Goal: Task Accomplishment & Management: Manage account settings

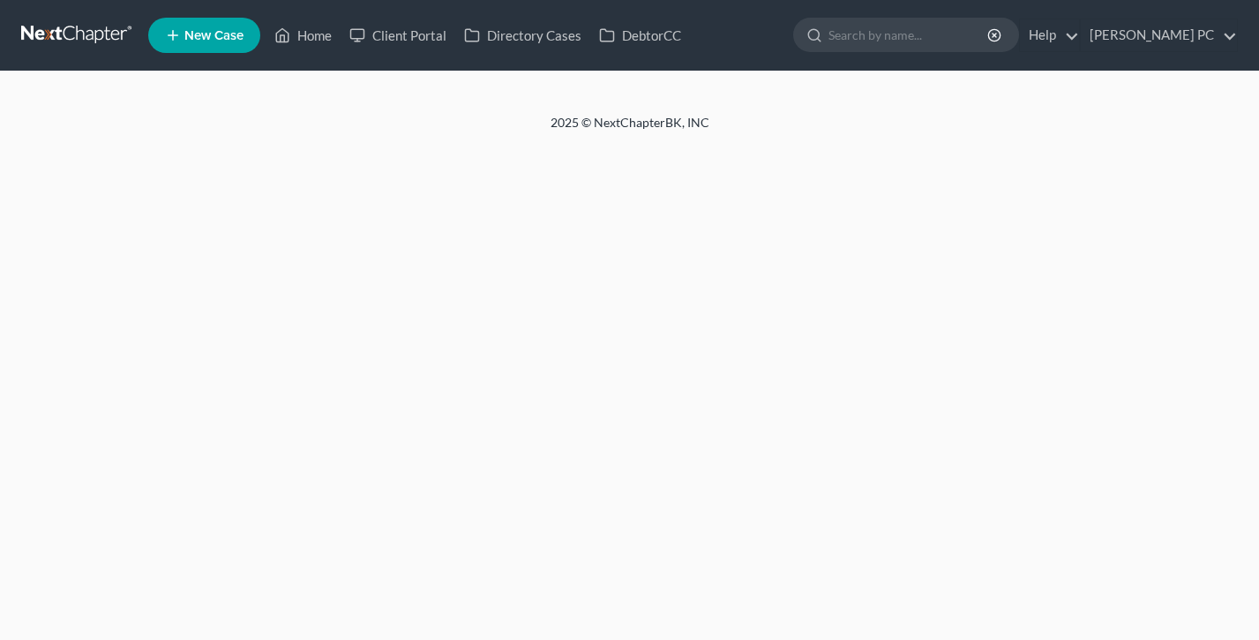
select select "24"
select select "44"
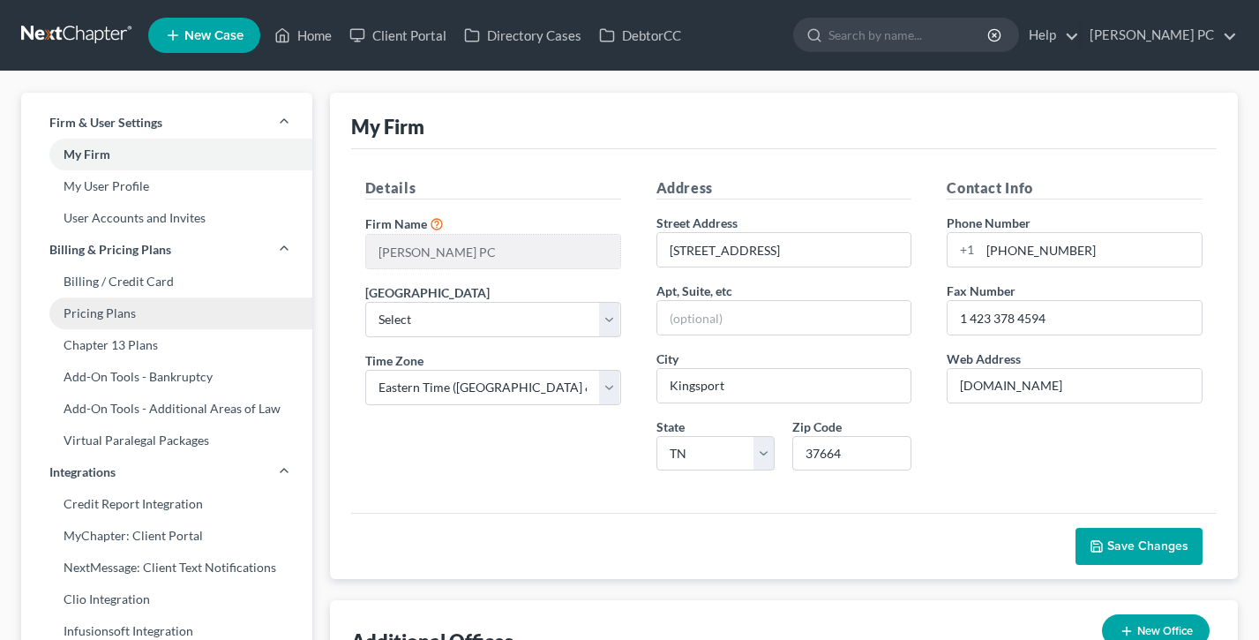
click at [129, 314] on link "Pricing Plans" at bounding box center [166, 313] width 291 height 32
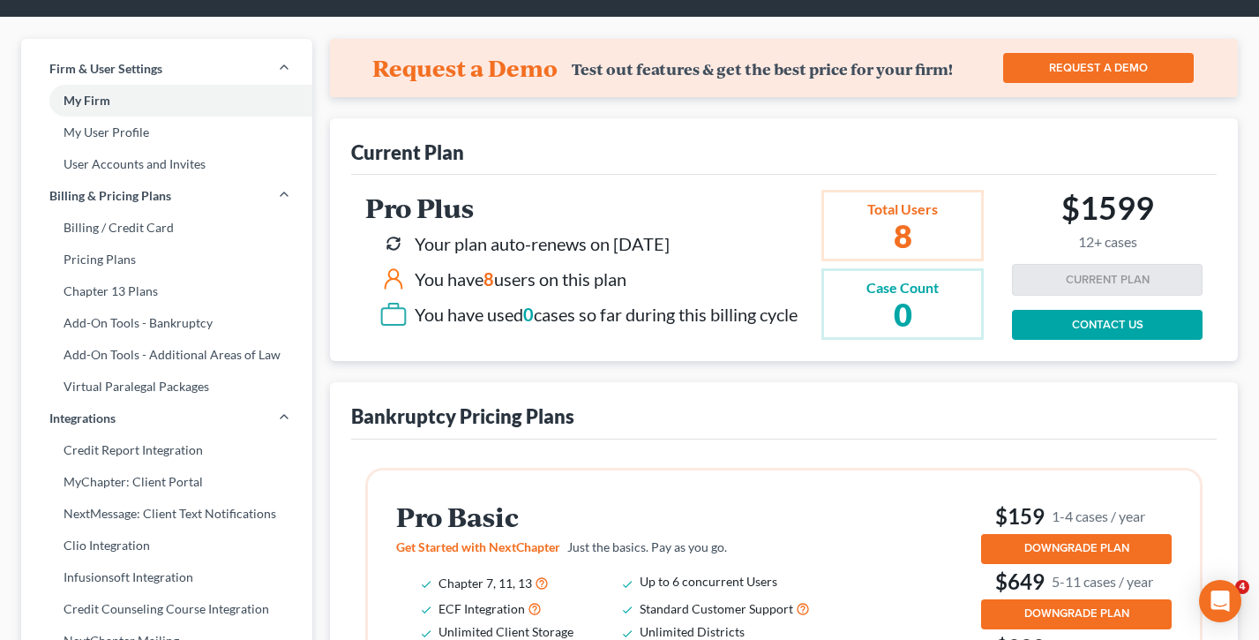
scroll to position [62, 0]
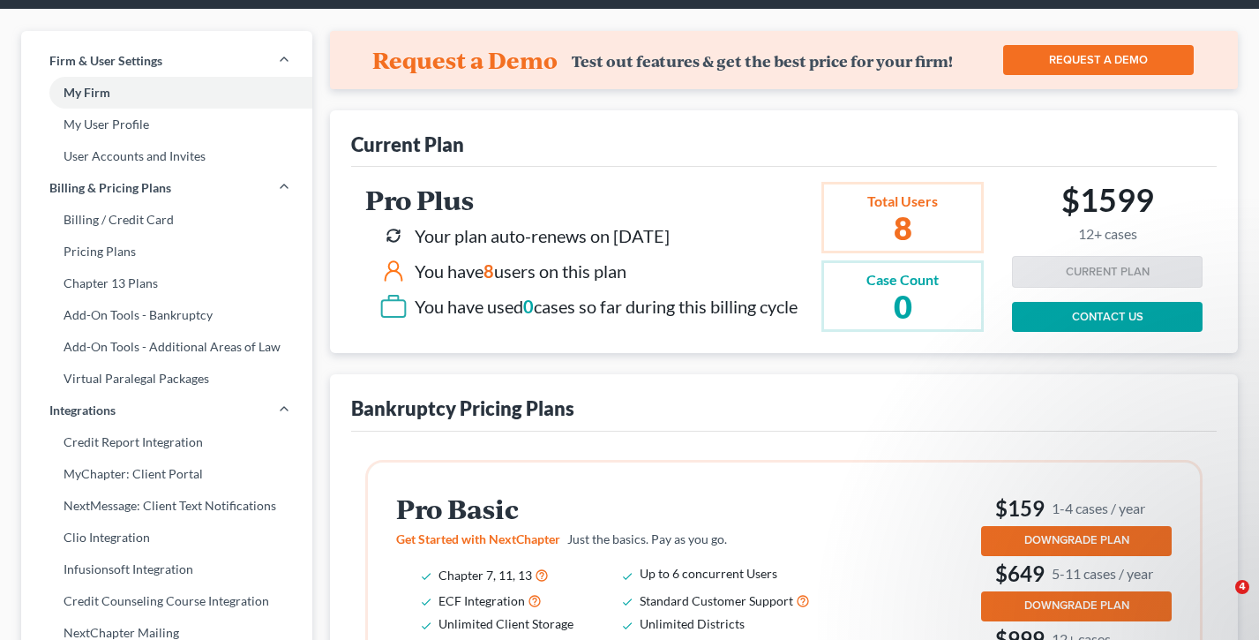
drag, startPoint x: 708, startPoint y: 237, endPoint x: 605, endPoint y: 237, distance: 103.3
click at [605, 237] on div "Your plan auto-renews on [DATE]" at bounding box center [589, 236] width 418 height 28
click at [605, 237] on div "Your plan auto-renews on [DATE]" at bounding box center [542, 236] width 255 height 26
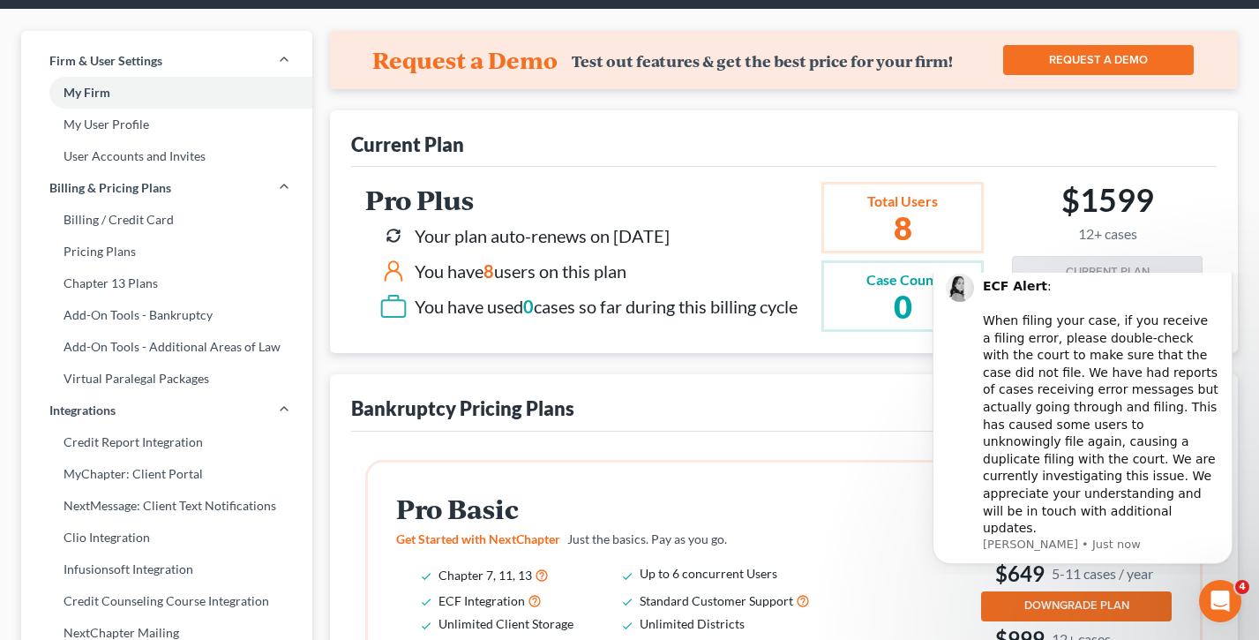
scroll to position [0, 0]
click at [1229, 266] on icon "Dismiss notification" at bounding box center [1227, 262] width 6 height 6
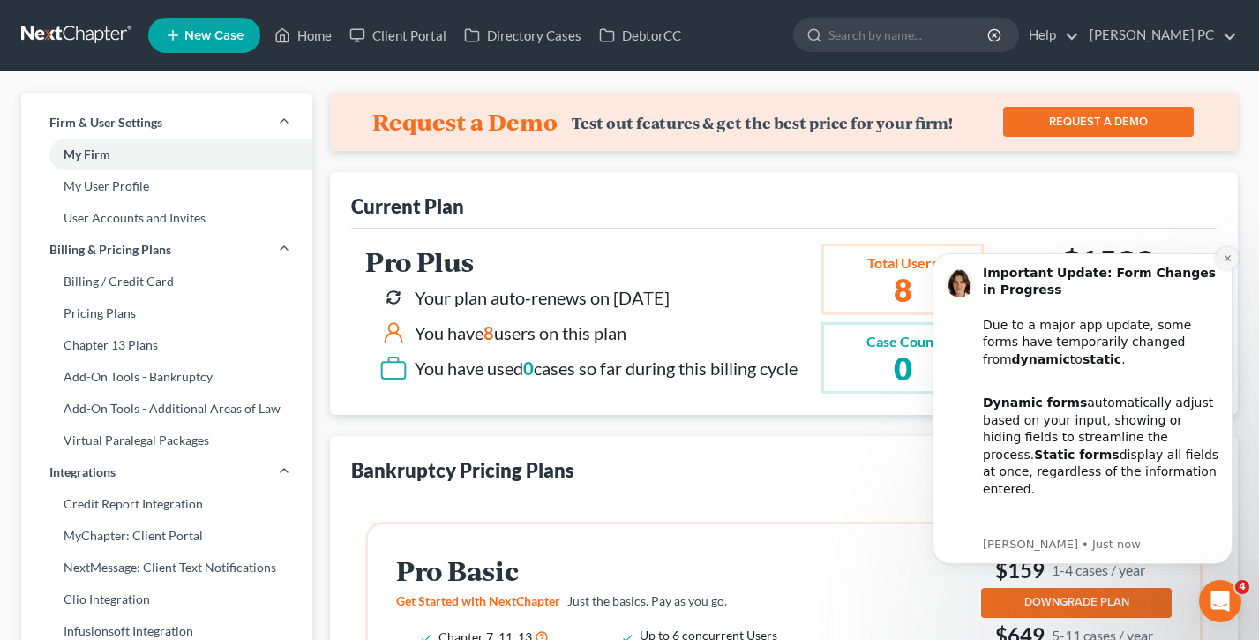
click at [1228, 261] on icon "Dismiss notification" at bounding box center [1228, 258] width 10 height 10
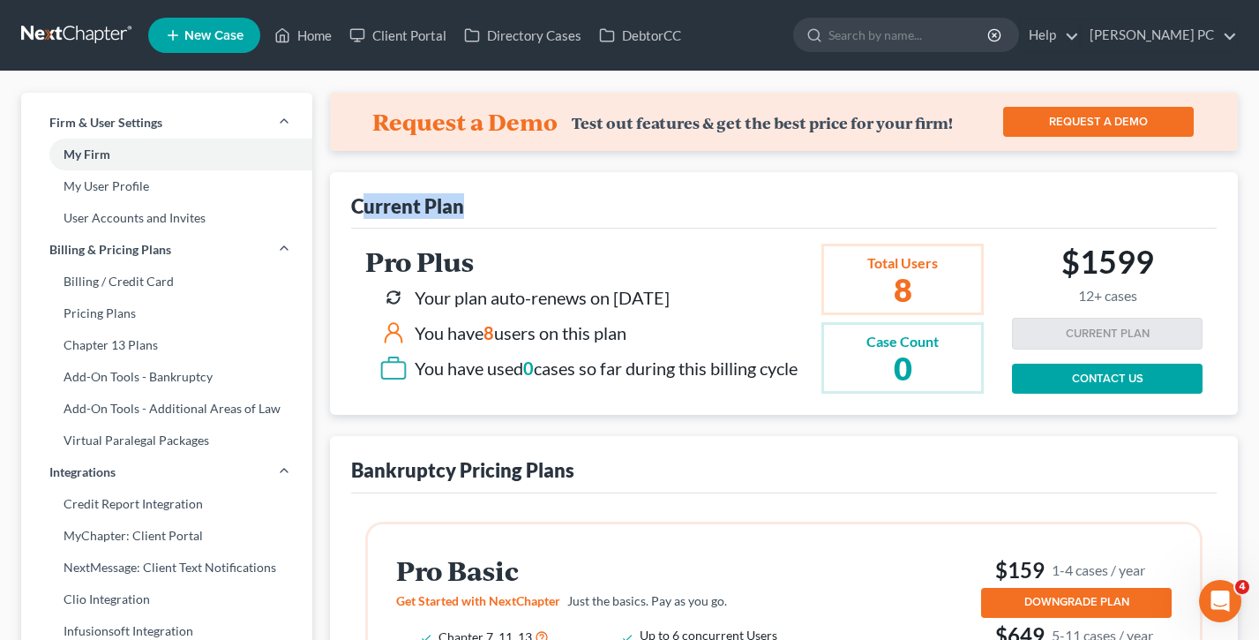
drag, startPoint x: 529, startPoint y: 209, endPoint x: 367, endPoint y: 209, distance: 161.5
click at [367, 209] on div "Current Plan" at bounding box center [784, 200] width 866 height 56
click at [367, 209] on div "Current Plan" at bounding box center [407, 206] width 113 height 26
drag, startPoint x: 500, startPoint y: 209, endPoint x: 329, endPoint y: 204, distance: 170.4
click at [330, 204] on ng-include "Current Plan Pro Plus Your plan auto-renews on [DATE] You have 8 users on this …" at bounding box center [784, 293] width 908 height 243
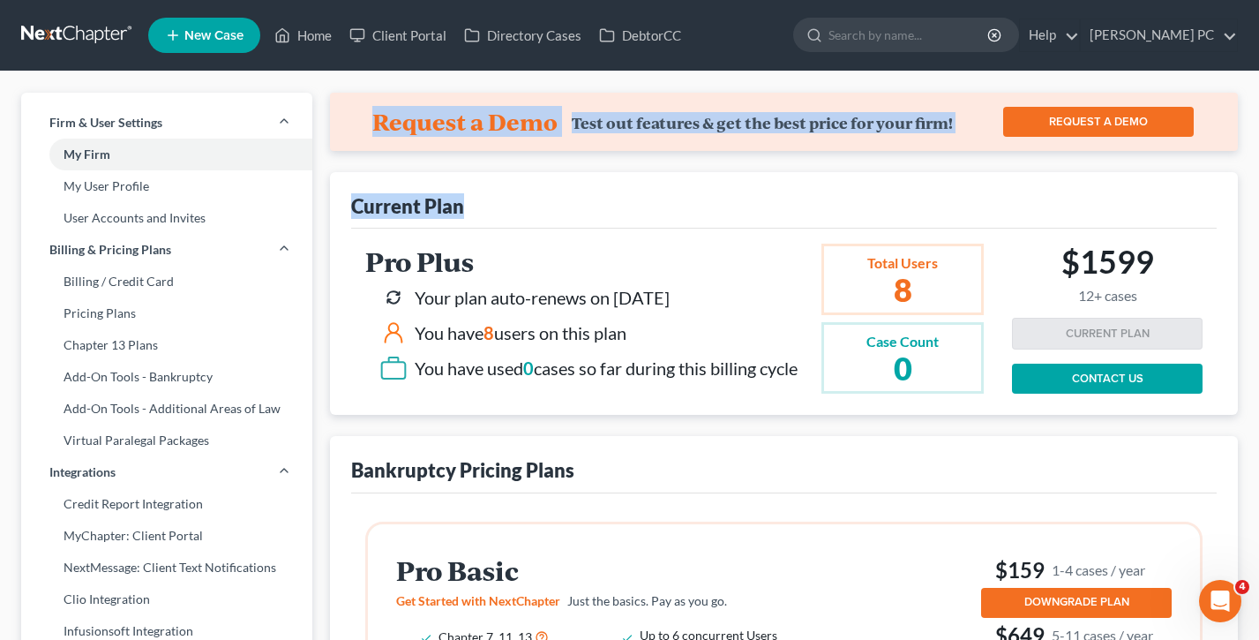
click at [357, 202] on div "Current Plan" at bounding box center [407, 206] width 113 height 26
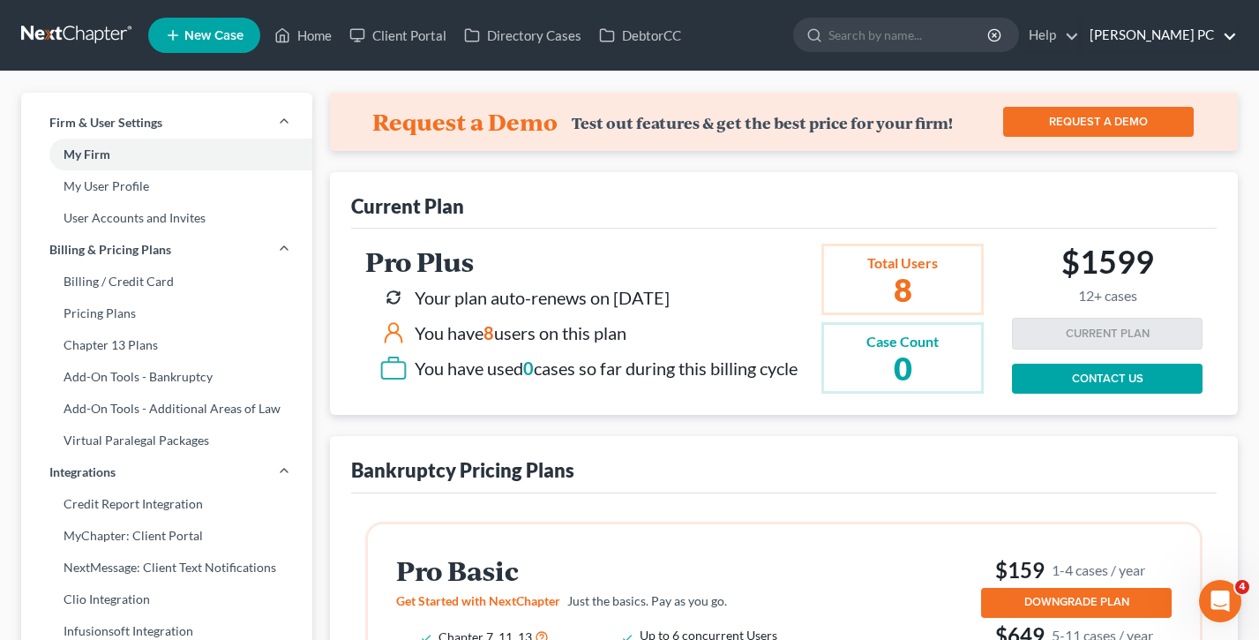
click at [1186, 28] on link "Dean Greer PC" at bounding box center [1159, 35] width 156 height 32
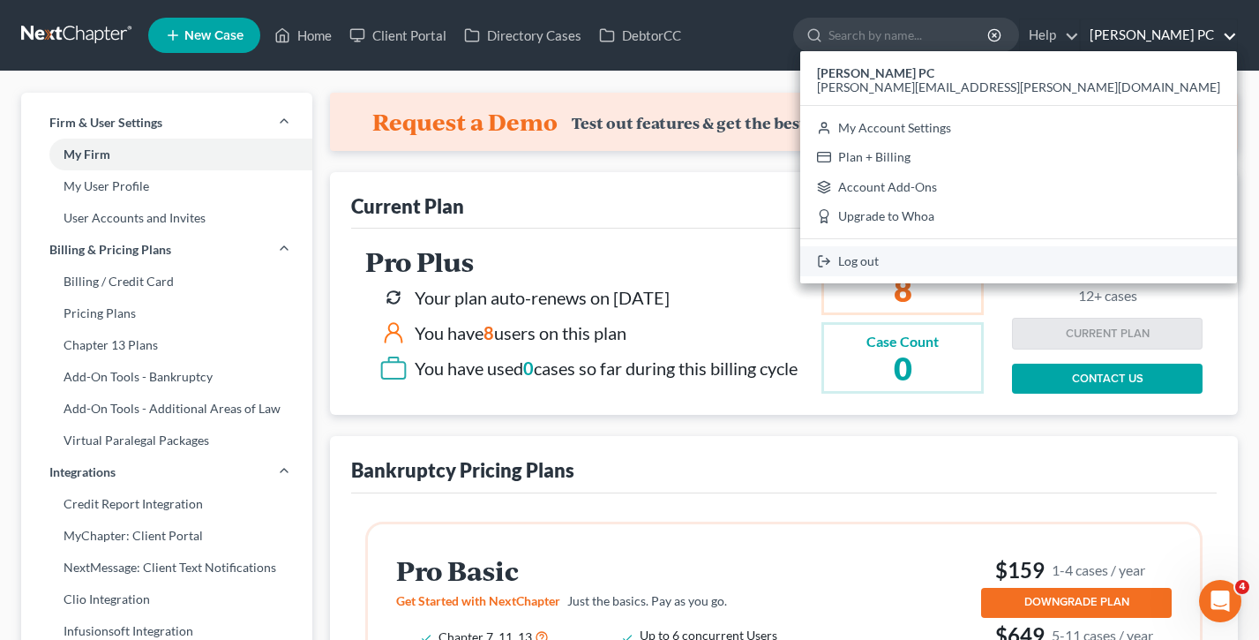
click at [1109, 264] on link "Log out" at bounding box center [1019, 261] width 437 height 30
